Goal: Information Seeking & Learning: Learn about a topic

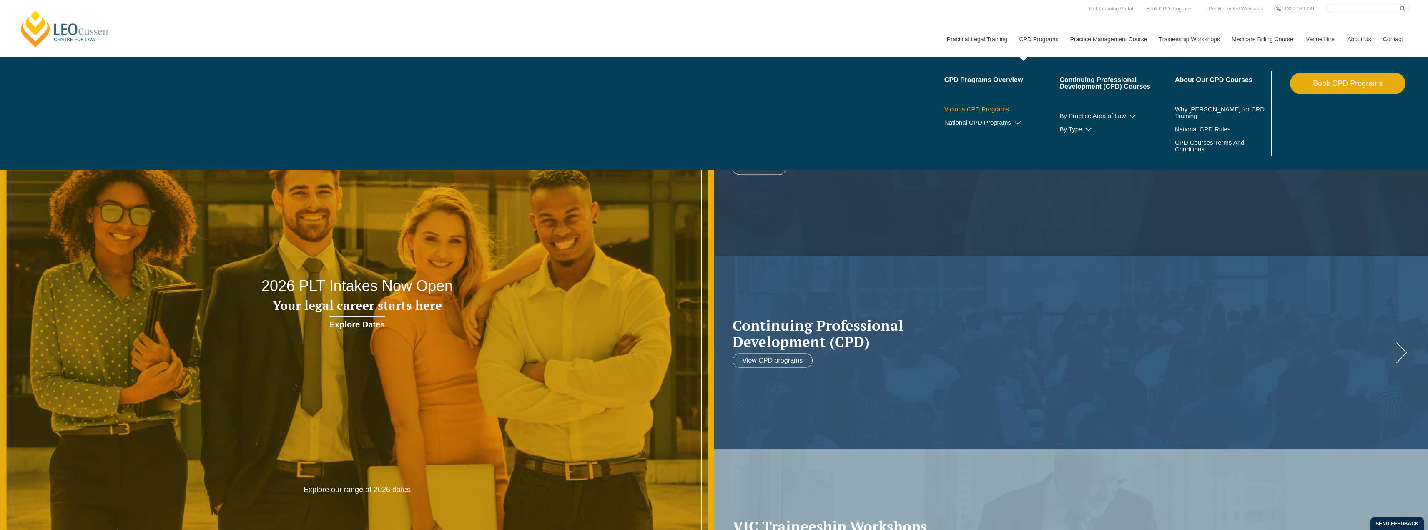
click at [988, 107] on link "Victoria CPD Programs" at bounding box center [1001, 109] width 115 height 7
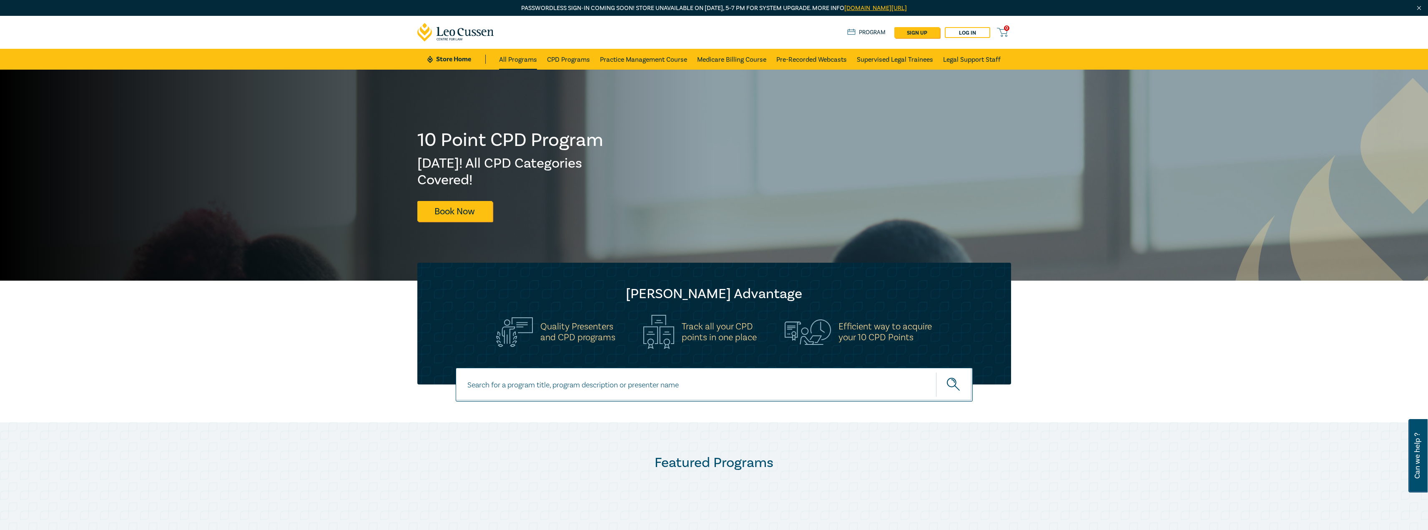
click at [509, 60] on link "All Programs" at bounding box center [518, 59] width 38 height 21
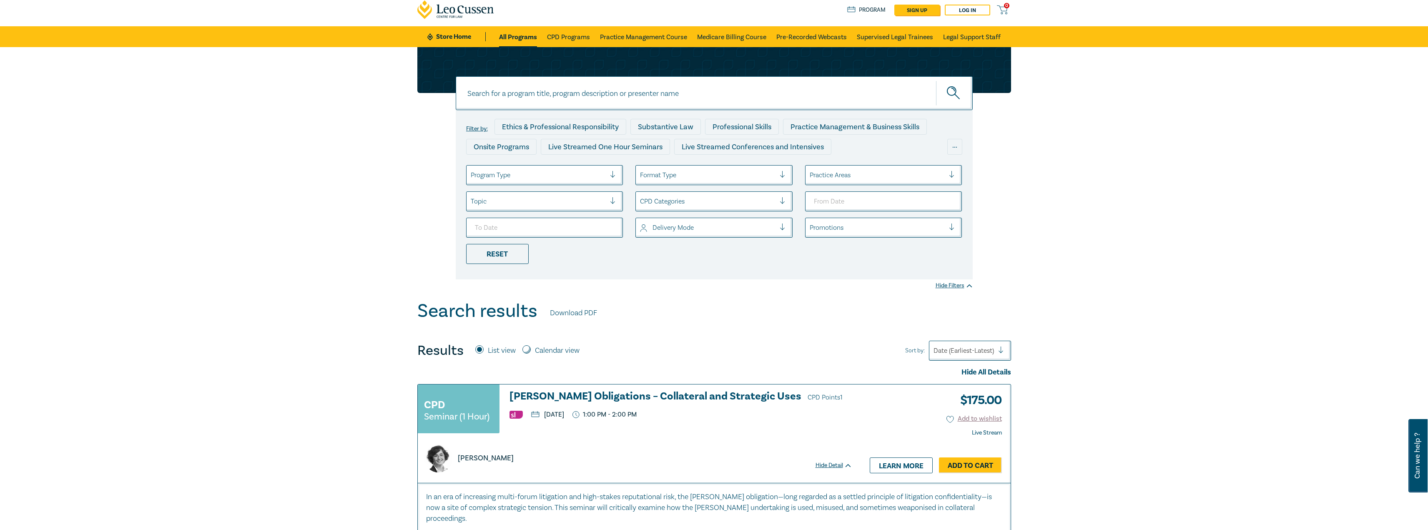
scroll to position [42, 0]
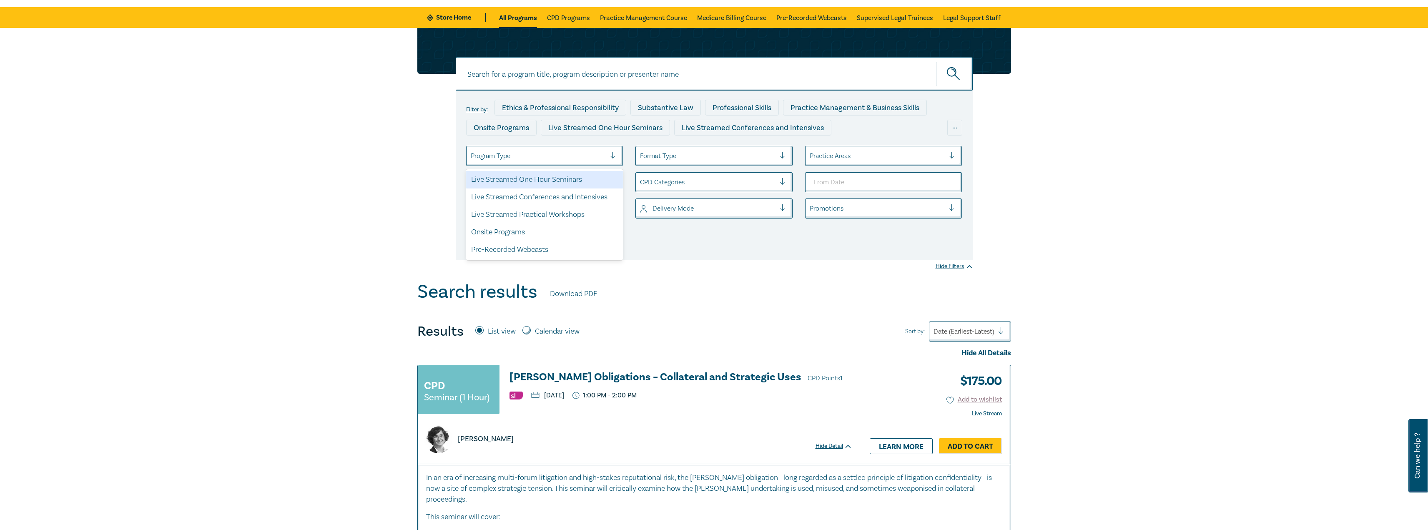
click at [598, 153] on div at bounding box center [538, 155] width 135 height 11
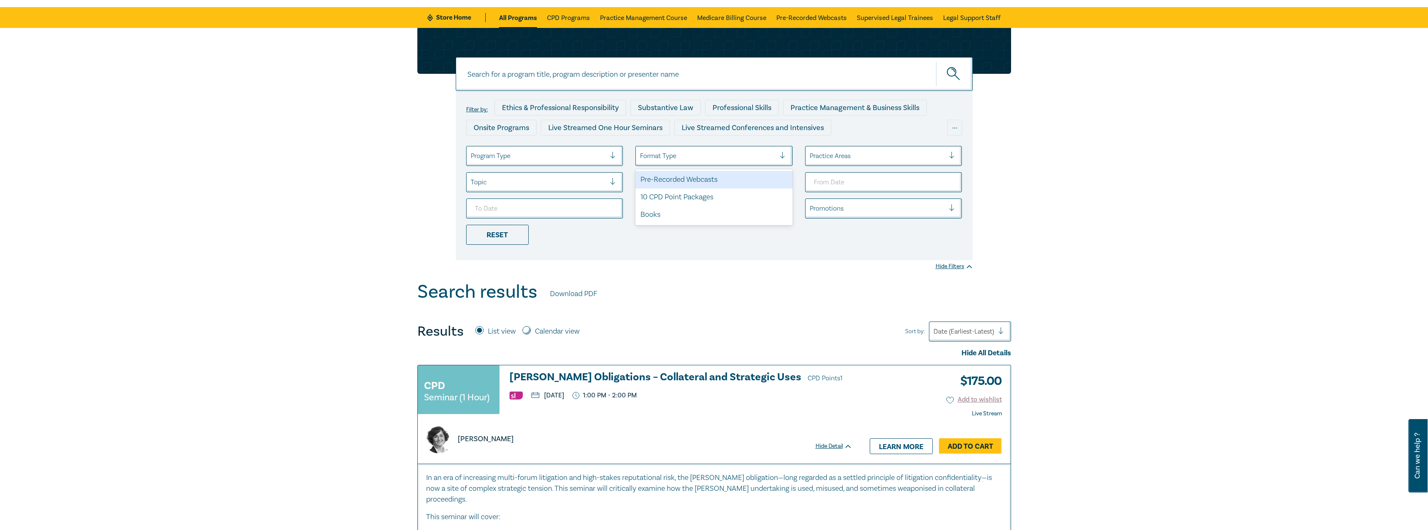
click at [675, 164] on div "Format Type" at bounding box center [713, 156] width 157 height 20
click at [674, 198] on div "10 CPD Point Packages" at bounding box center [713, 197] width 157 height 18
click at [545, 156] on div at bounding box center [538, 155] width 135 height 11
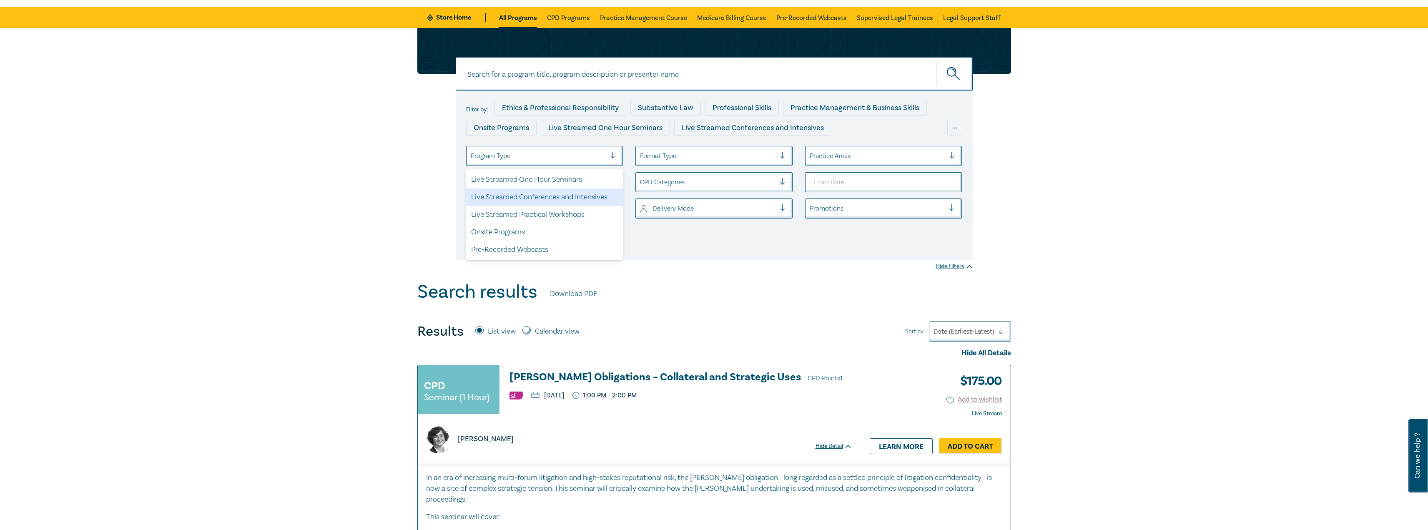
click at [552, 202] on div "Live Streamed Conferences and Intensives" at bounding box center [544, 197] width 157 height 18
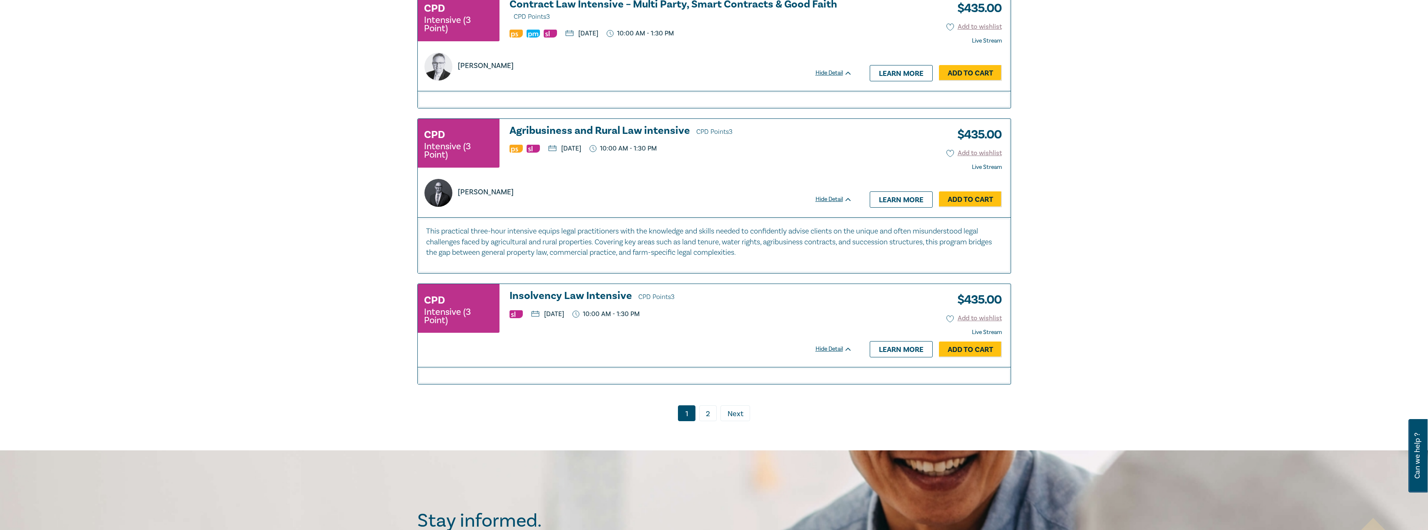
click at [704, 414] on link "2" at bounding box center [708, 413] width 18 height 16
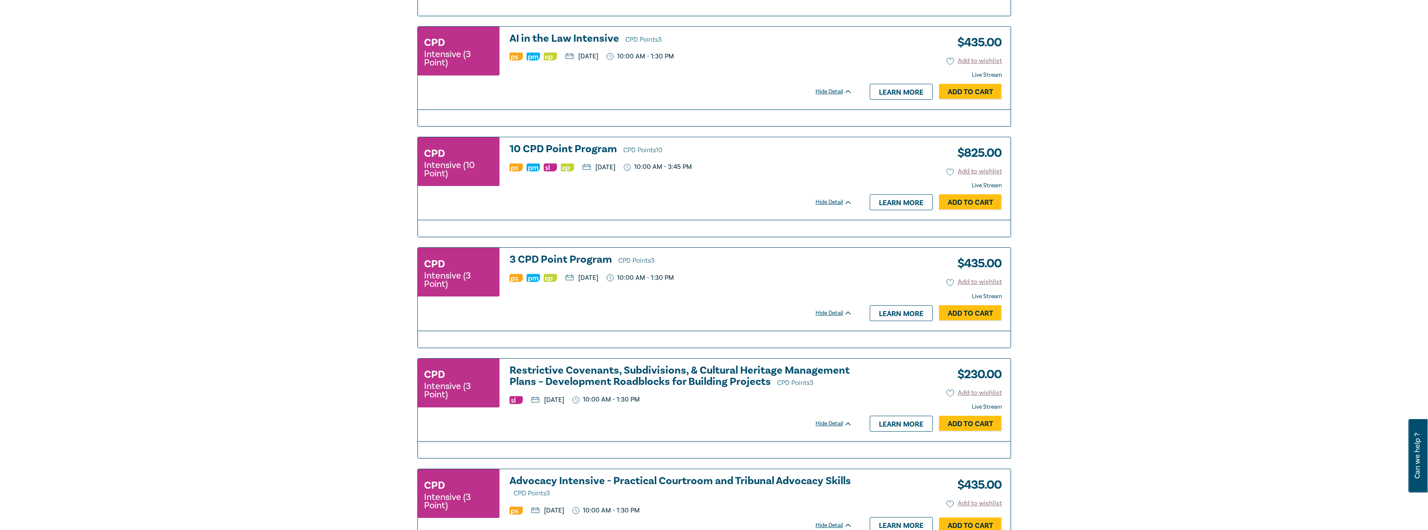
scroll to position [488, 0]
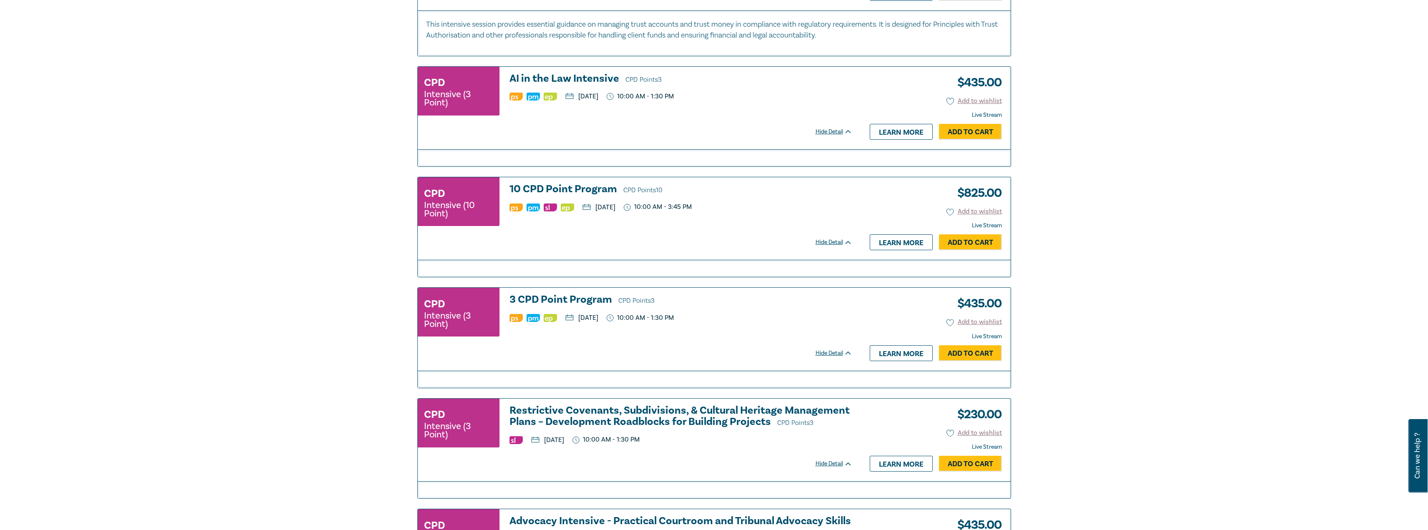
click at [587, 188] on h3 "10 CPD Point Program CPD Points 10" at bounding box center [680, 189] width 343 height 13
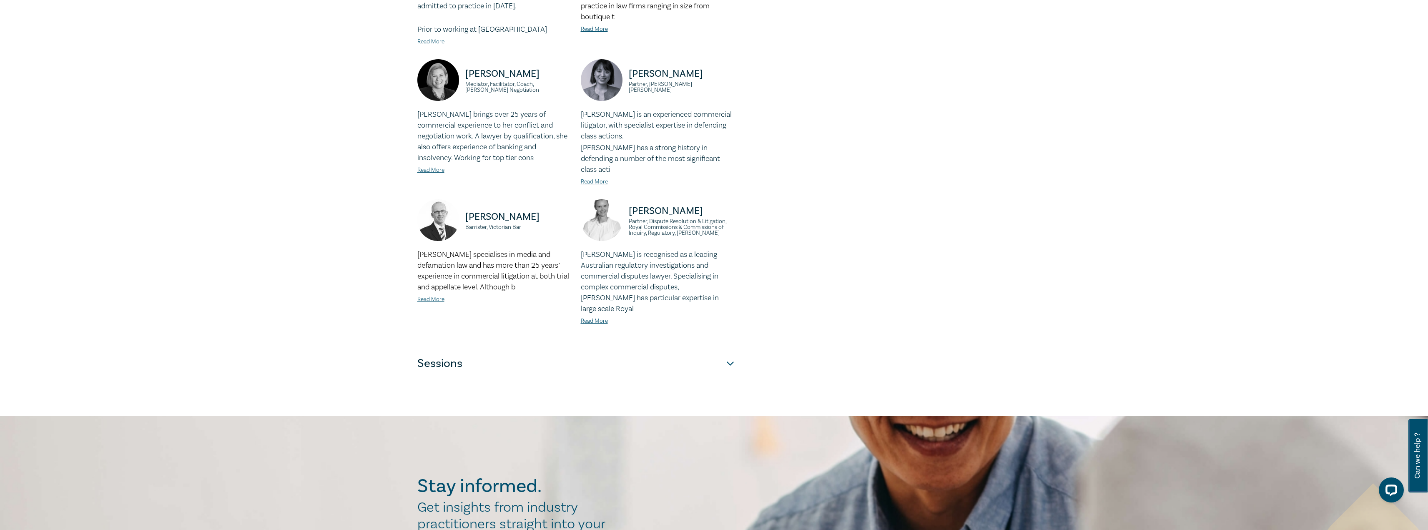
scroll to position [625, 0]
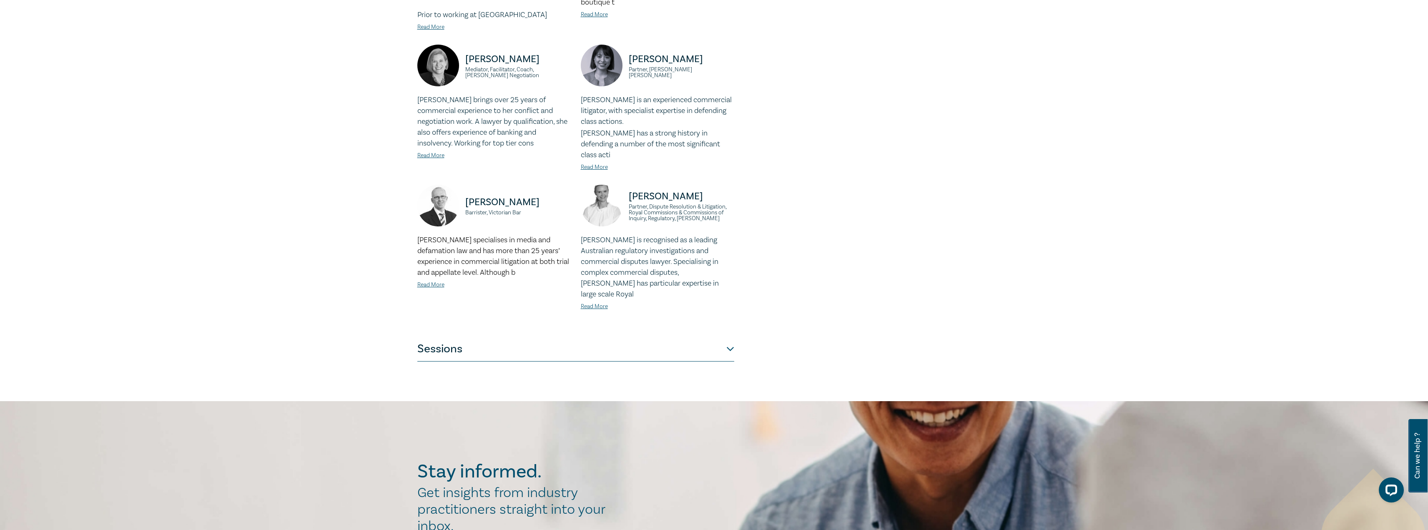
click at [494, 336] on button "Sessions" at bounding box center [575, 348] width 317 height 25
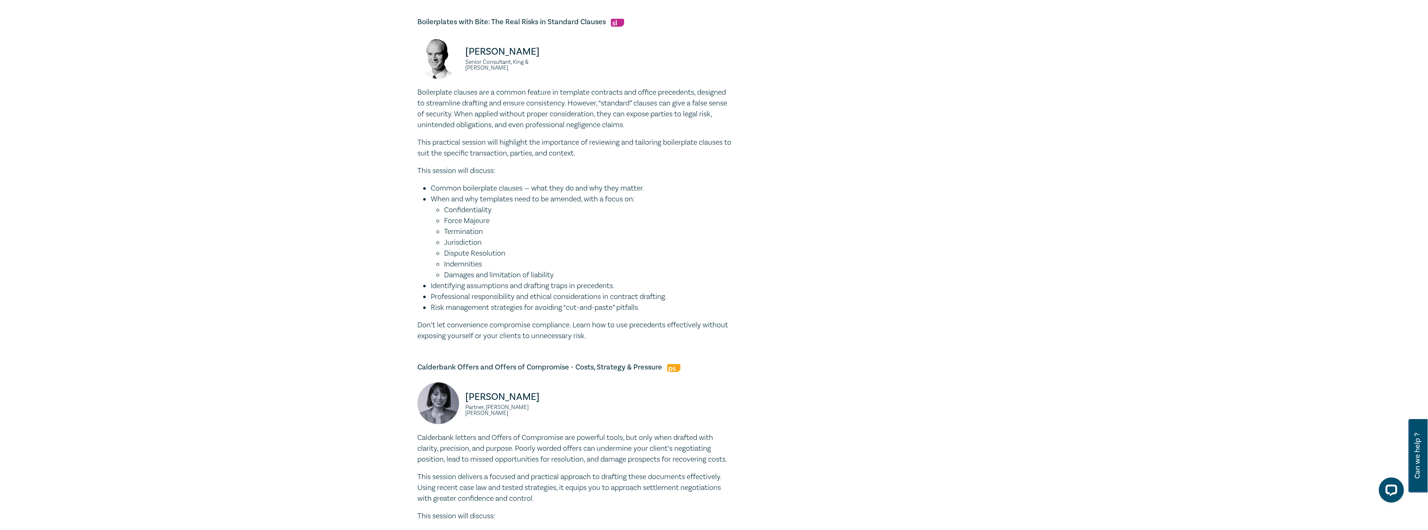
scroll to position [1084, 0]
drag, startPoint x: 493, startPoint y: 101, endPoint x: 465, endPoint y: 87, distance: 31.9
click at [465, 87] on div "Andrew Monotti Senior Consultant, King & Wood Mallesons" at bounding box center [493, 63] width 153 height 50
copy div "Andrew Monotti Senior Consultant, King & Wood Mallesons"
